Goal: Check status: Check status

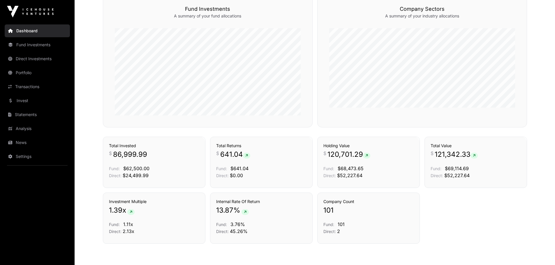
scroll to position [284, 0]
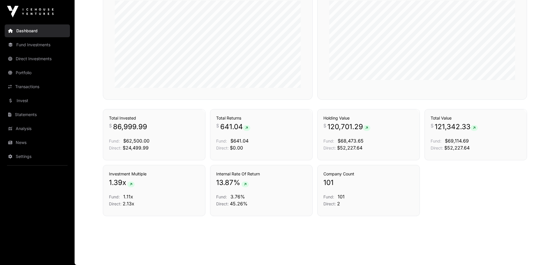
click at [222, 198] on span "Fund:" at bounding box center [221, 197] width 11 height 5
drag, startPoint x: 229, startPoint y: 178, endPoint x: 231, endPoint y: 188, distance: 10.2
click at [231, 188] on div "Internal Rate Of Return 13.87 % Fund: 3.76% Direct: 45.26%" at bounding box center [261, 189] width 90 height 36
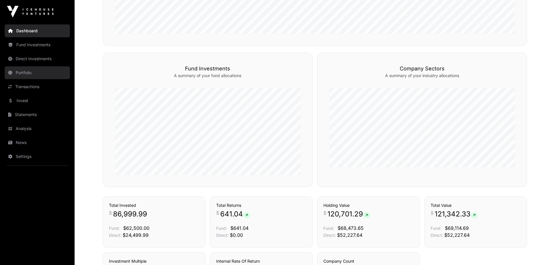
click at [25, 70] on link "Portfolio" at bounding box center [37, 72] width 65 height 13
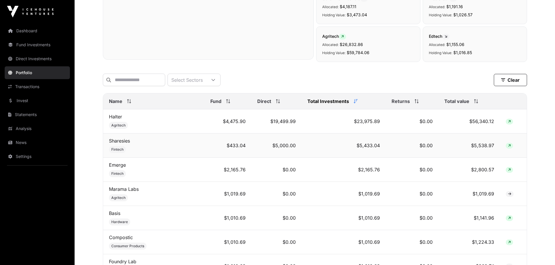
scroll to position [204, 0]
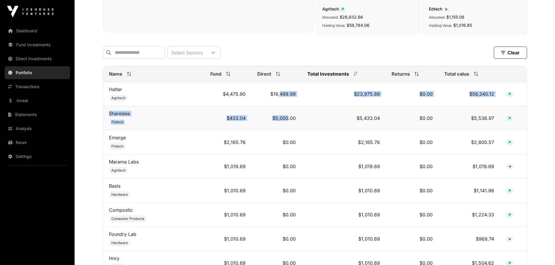
drag, startPoint x: 274, startPoint y: 98, endPoint x: 282, endPoint y: 127, distance: 30.7
click at [282, 128] on td "$5,000.00" at bounding box center [277, 118] width 50 height 24
click at [228, 114] on td "$433.04" at bounding box center [228, 118] width 47 height 24
drag, startPoint x: 233, startPoint y: 105, endPoint x: 240, endPoint y: 115, distance: 12.7
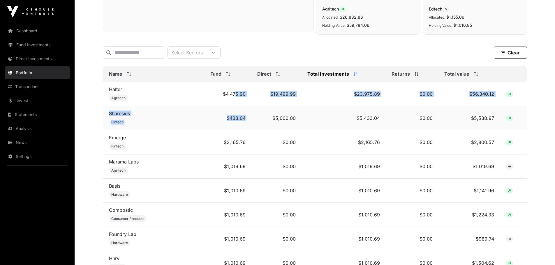
click at [240, 115] on td "$433.04" at bounding box center [228, 118] width 47 height 24
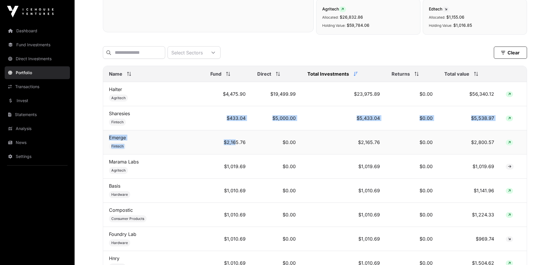
drag, startPoint x: 217, startPoint y: 126, endPoint x: 229, endPoint y: 136, distance: 15.2
click at [229, 136] on td "$2,165.76" at bounding box center [228, 143] width 47 height 24
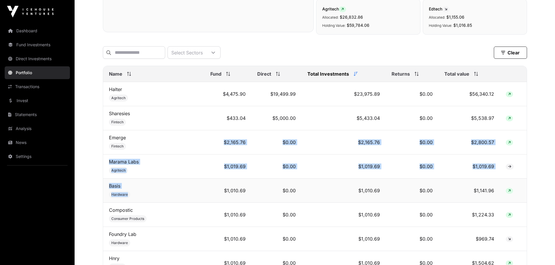
drag, startPoint x: 210, startPoint y: 151, endPoint x: 216, endPoint y: 190, distance: 39.2
click at [216, 190] on td "$1,010.69" at bounding box center [228, 191] width 47 height 24
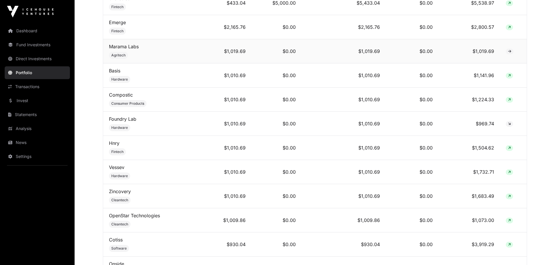
scroll to position [321, 0]
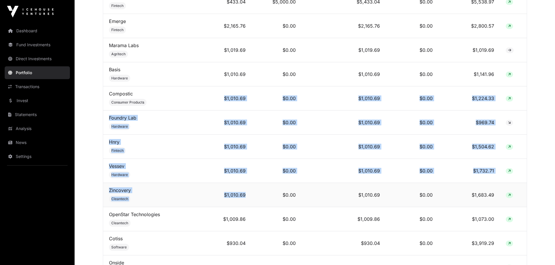
drag, startPoint x: 222, startPoint y: 110, endPoint x: 238, endPoint y: 192, distance: 82.7
click at [238, 192] on td "$1,010.69" at bounding box center [228, 195] width 47 height 24
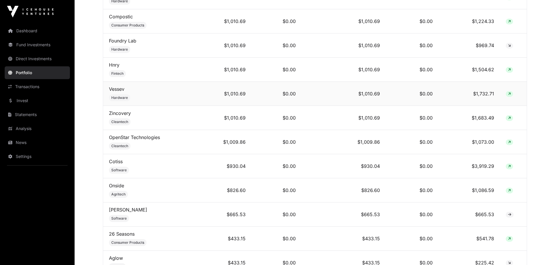
scroll to position [408, 0]
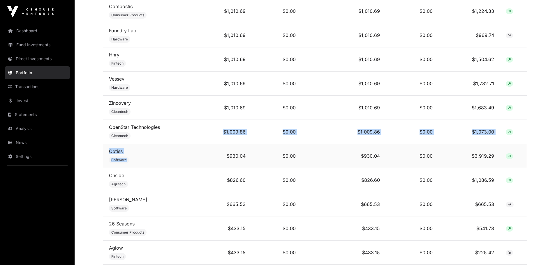
drag, startPoint x: 205, startPoint y: 140, endPoint x: 208, endPoint y: 151, distance: 11.7
click at [208, 151] on td "$930.04" at bounding box center [228, 156] width 47 height 24
drag, startPoint x: 207, startPoint y: 136, endPoint x: 215, endPoint y: 154, distance: 19.2
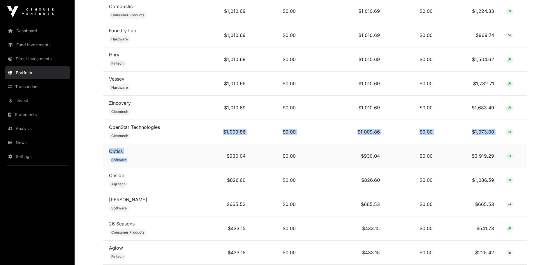
click at [215, 154] on td "$930.04" at bounding box center [228, 156] width 47 height 24
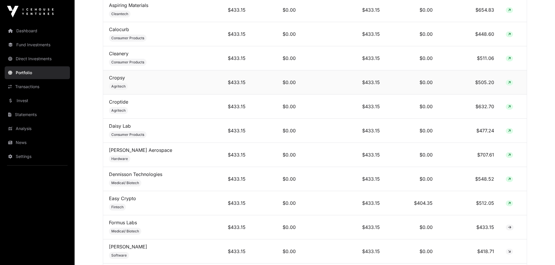
scroll to position [729, 0]
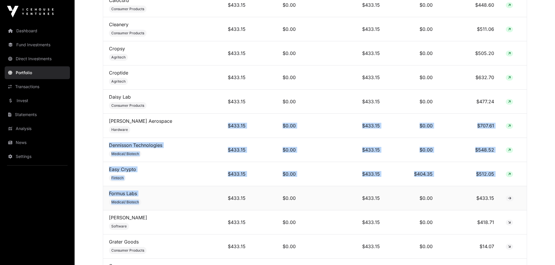
drag, startPoint x: 218, startPoint y: 130, endPoint x: 217, endPoint y: 198, distance: 67.3
click at [217, 198] on td "$433.15" at bounding box center [228, 199] width 47 height 24
drag, startPoint x: 232, startPoint y: 184, endPoint x: 237, endPoint y: 208, distance: 25.0
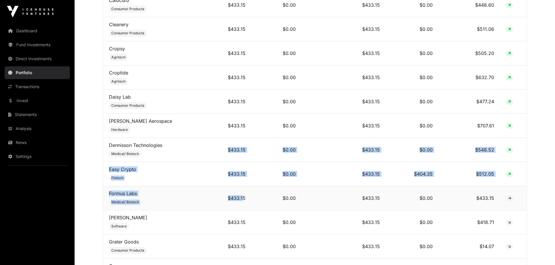
click at [237, 208] on td "$433.15" at bounding box center [228, 199] width 47 height 24
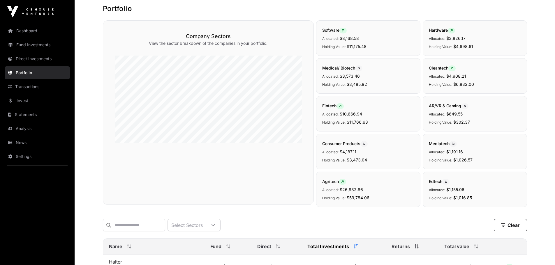
scroll to position [29, 0]
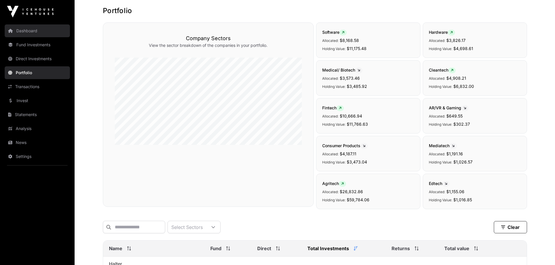
click at [43, 32] on link "Dashboard" at bounding box center [37, 30] width 65 height 13
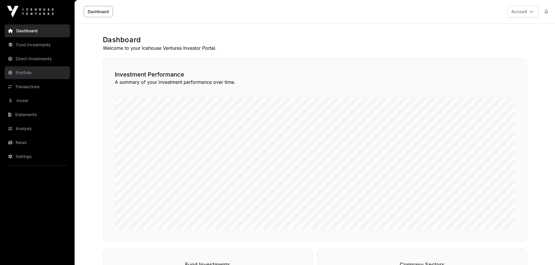
click at [31, 74] on link "Portfolio" at bounding box center [37, 72] width 65 height 13
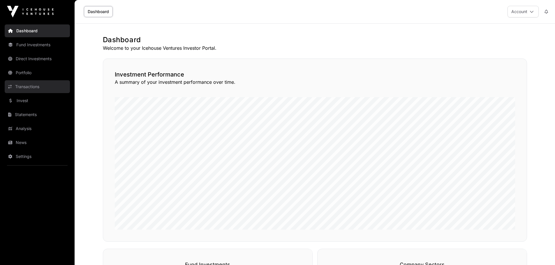
click at [28, 87] on link "Transactions" at bounding box center [37, 86] width 65 height 13
click at [34, 89] on link "Transactions" at bounding box center [37, 86] width 65 height 13
click at [31, 103] on link "Invest" at bounding box center [37, 100] width 65 height 13
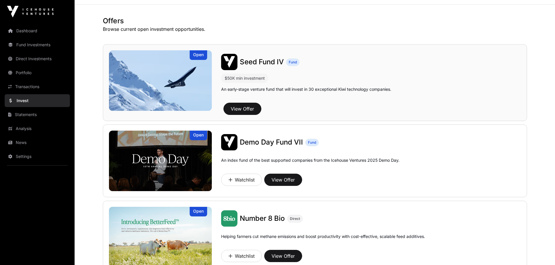
scroll to position [29, 0]
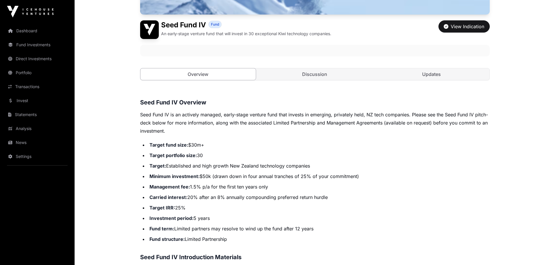
scroll to position [146, 0]
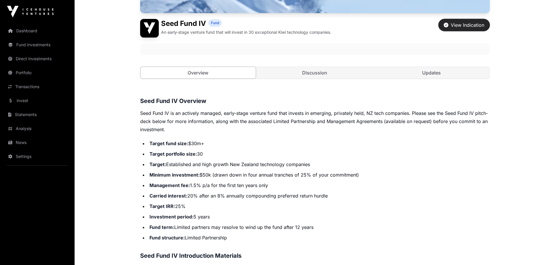
click at [462, 23] on div "View Indication" at bounding box center [464, 25] width 41 height 7
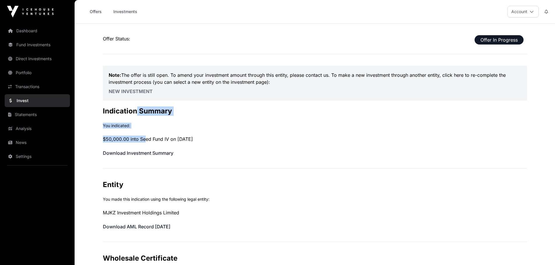
drag, startPoint x: 135, startPoint y: 116, endPoint x: 145, endPoint y: 142, distance: 27.7
click at [145, 142] on div "Offer Status: Offer In Progress Note: The offer is still open. To amend your in…" at bounding box center [315, 235] width 424 height 400
click at [145, 143] on p "$50,000.00 into Seed Fund IV on 27/06/25" at bounding box center [315, 139] width 424 height 7
click at [485, 40] on span "Offer In Progress" at bounding box center [499, 39] width 49 height 9
click at [122, 15] on link "Investments" at bounding box center [125, 11] width 31 height 11
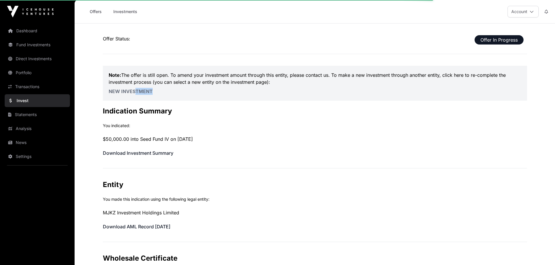
drag, startPoint x: 149, startPoint y: 87, endPoint x: 132, endPoint y: 87, distance: 16.6
click at [132, 87] on div "Note: The offer is still open. To amend your investment amount through this ent…" at bounding box center [315, 83] width 424 height 35
click at [131, 89] on link "New Investment" at bounding box center [131, 92] width 44 height 6
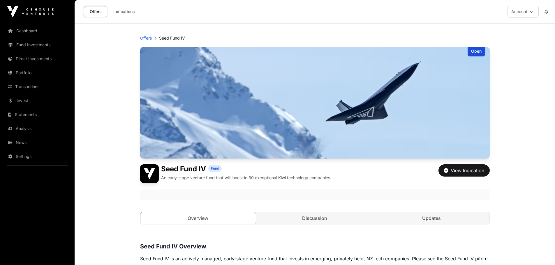
scroll to position [146, 0]
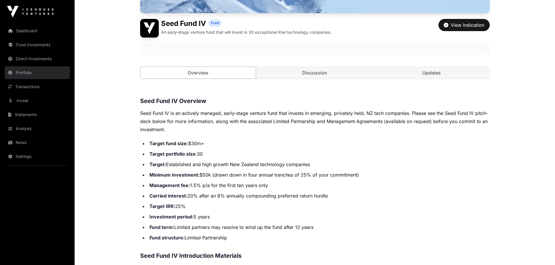
click at [31, 73] on link "Portfolio" at bounding box center [37, 72] width 65 height 13
